Goal: Task Accomplishment & Management: Manage account settings

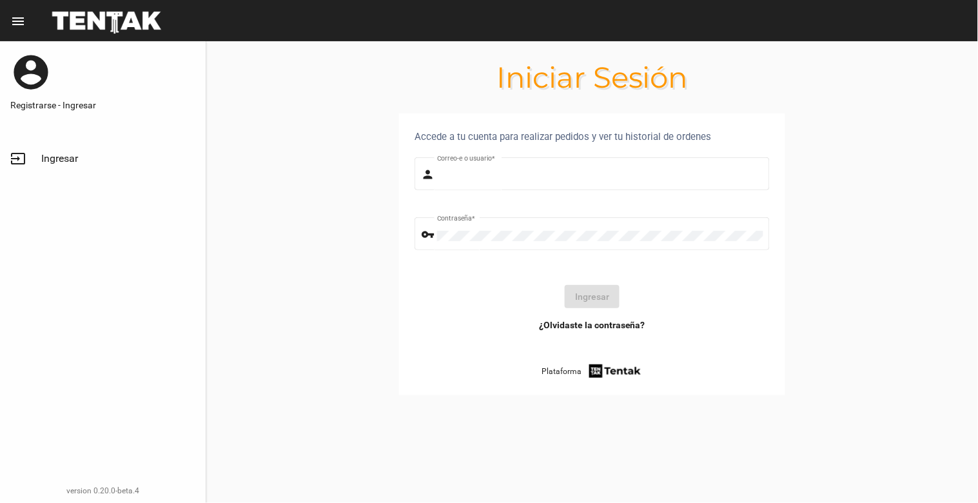
type input "[EMAIL_ADDRESS][DOMAIN_NAME]"
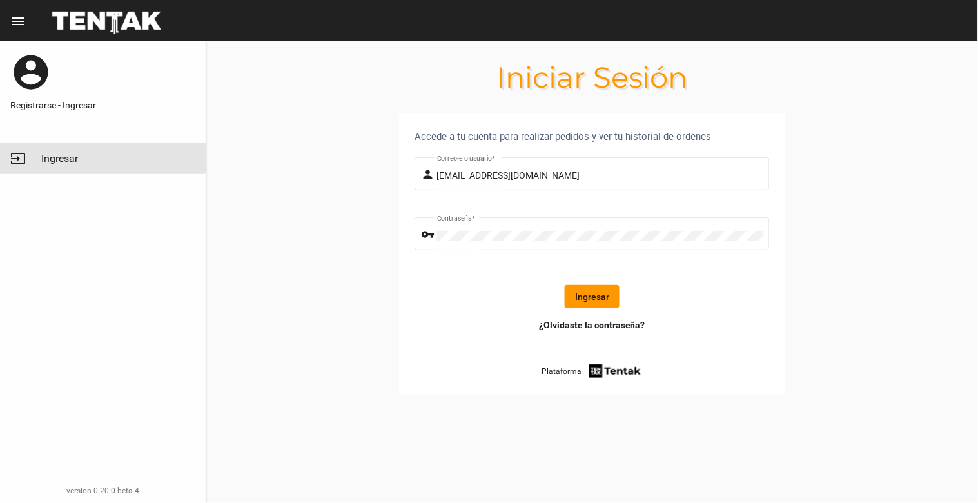
click at [42, 157] on span "Ingresar" at bounding box center [59, 158] width 37 height 13
click at [591, 301] on button "Ingresar" at bounding box center [592, 296] width 55 height 23
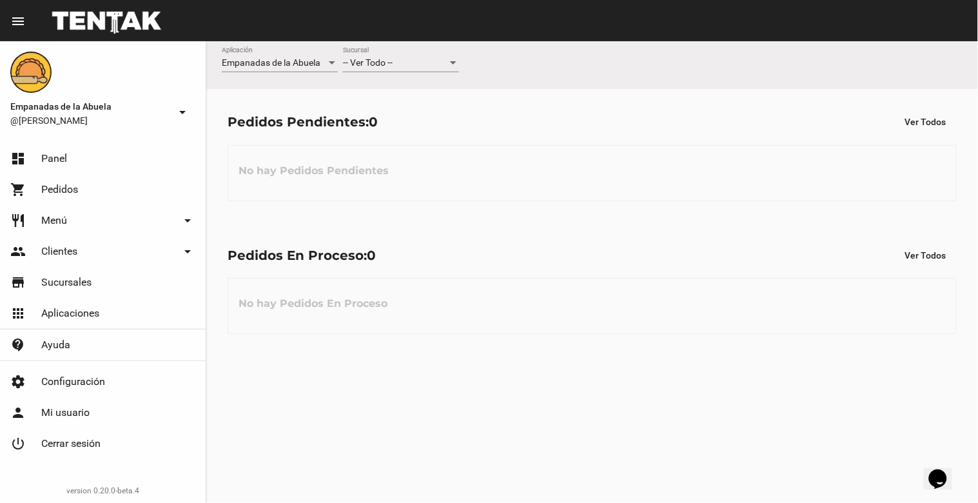
click at [410, 53] on div "-- Ver Todo -- Sucursal" at bounding box center [401, 59] width 116 height 25
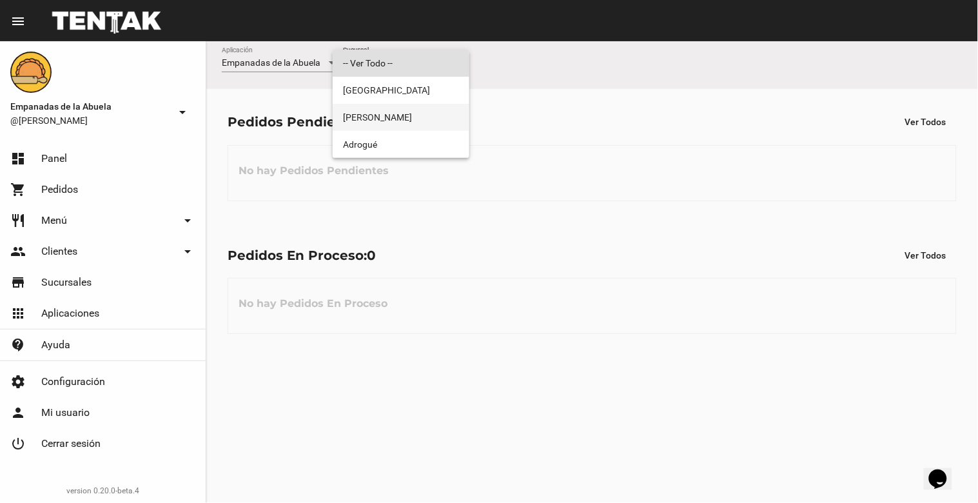
click at [414, 123] on span "[PERSON_NAME]" at bounding box center [401, 117] width 116 height 27
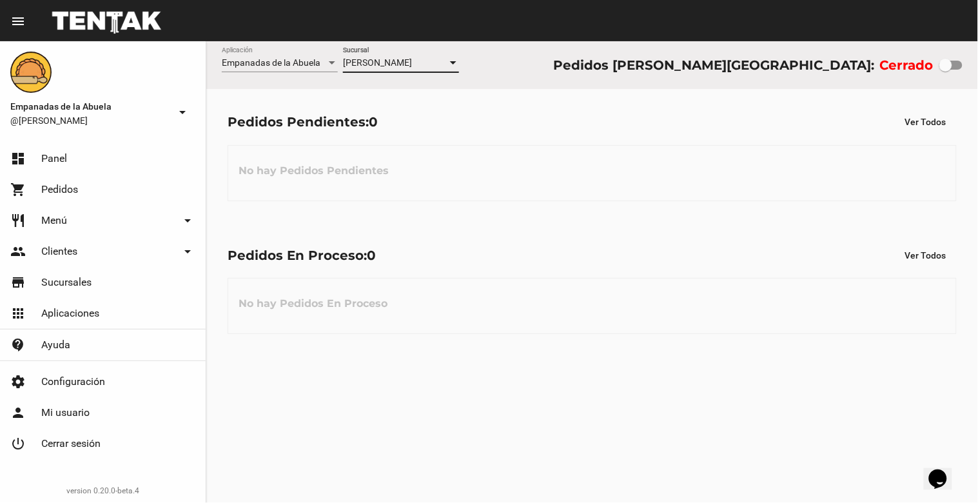
click at [949, 67] on div at bounding box center [946, 65] width 13 height 13
click at [946, 70] on input "checkbox" at bounding box center [945, 70] width 1 height 1
checkbox input "true"
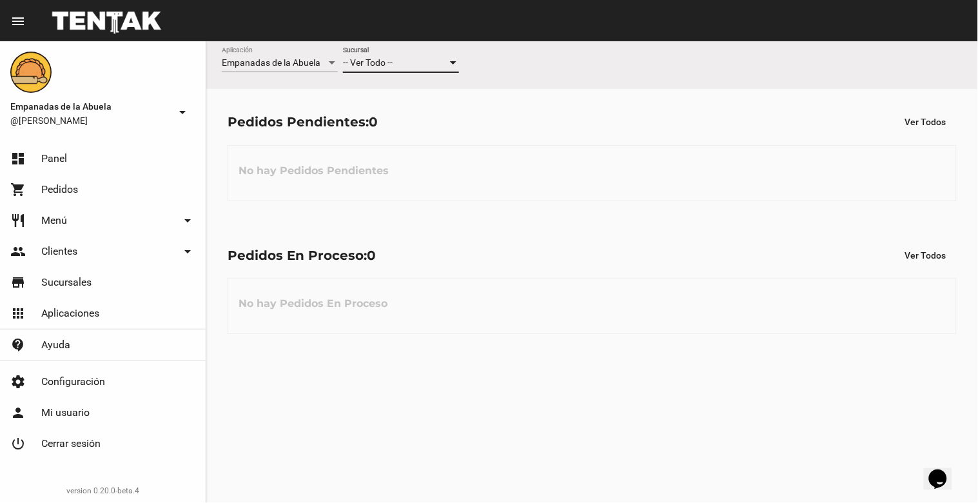
click at [399, 59] on div "-- Ver Todo --" at bounding box center [395, 63] width 104 height 10
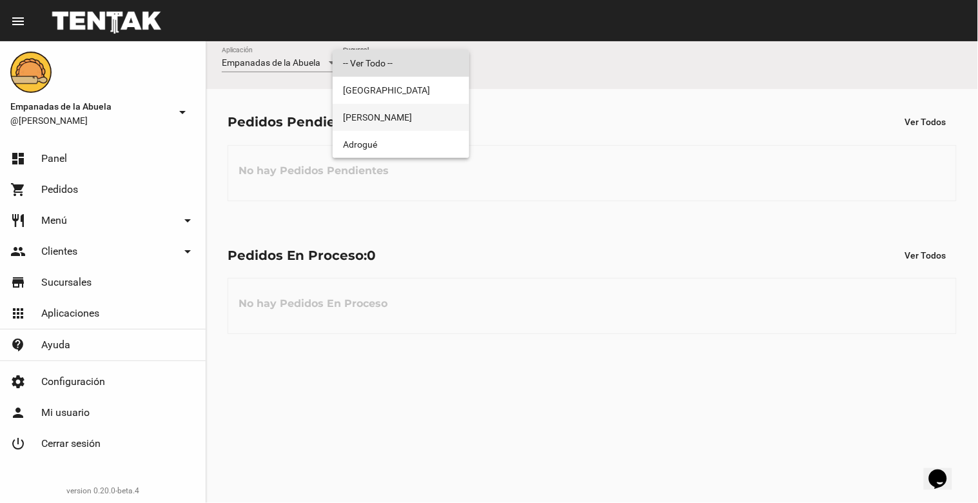
click at [394, 121] on span "[PERSON_NAME]" at bounding box center [401, 117] width 116 height 27
